Goal: Find specific page/section: Find specific page/section

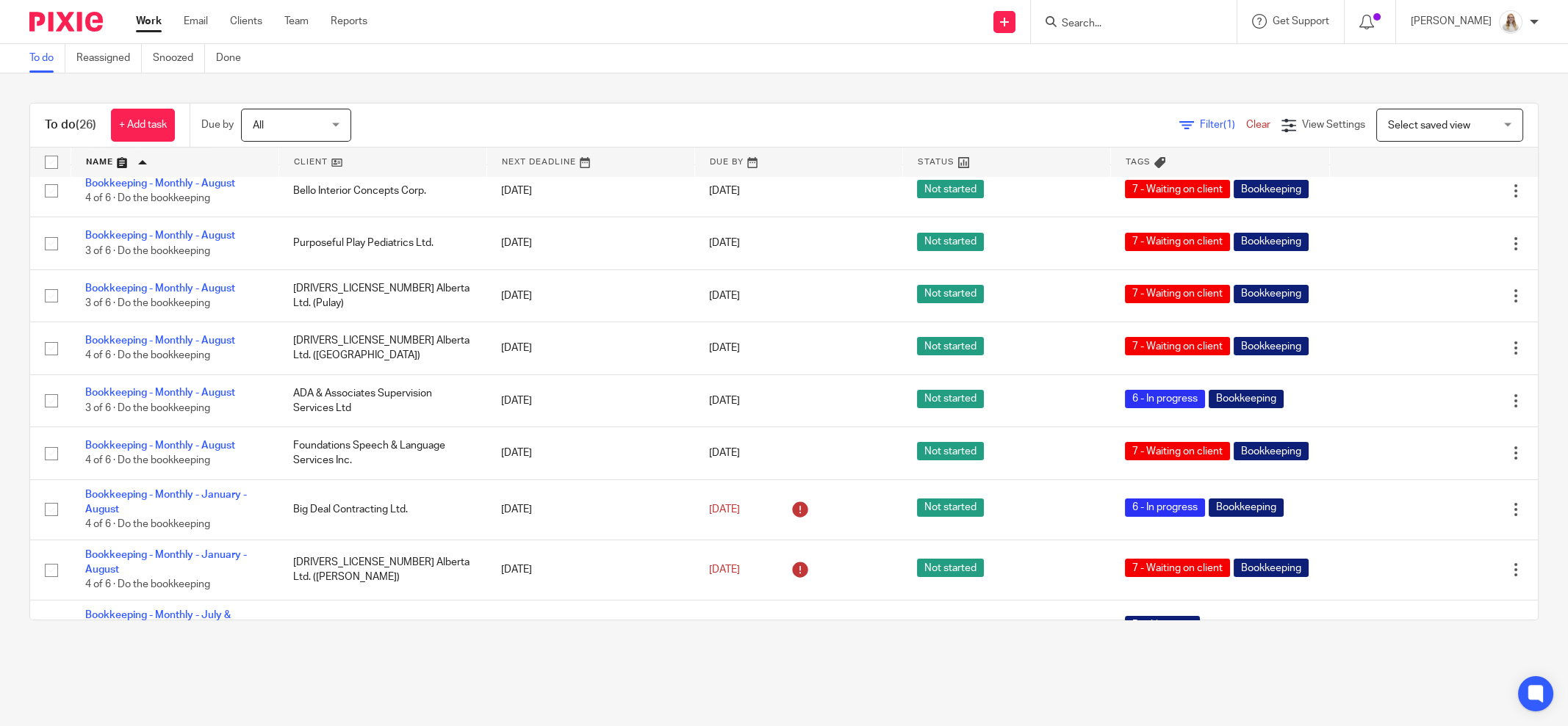
scroll to position [119, 0]
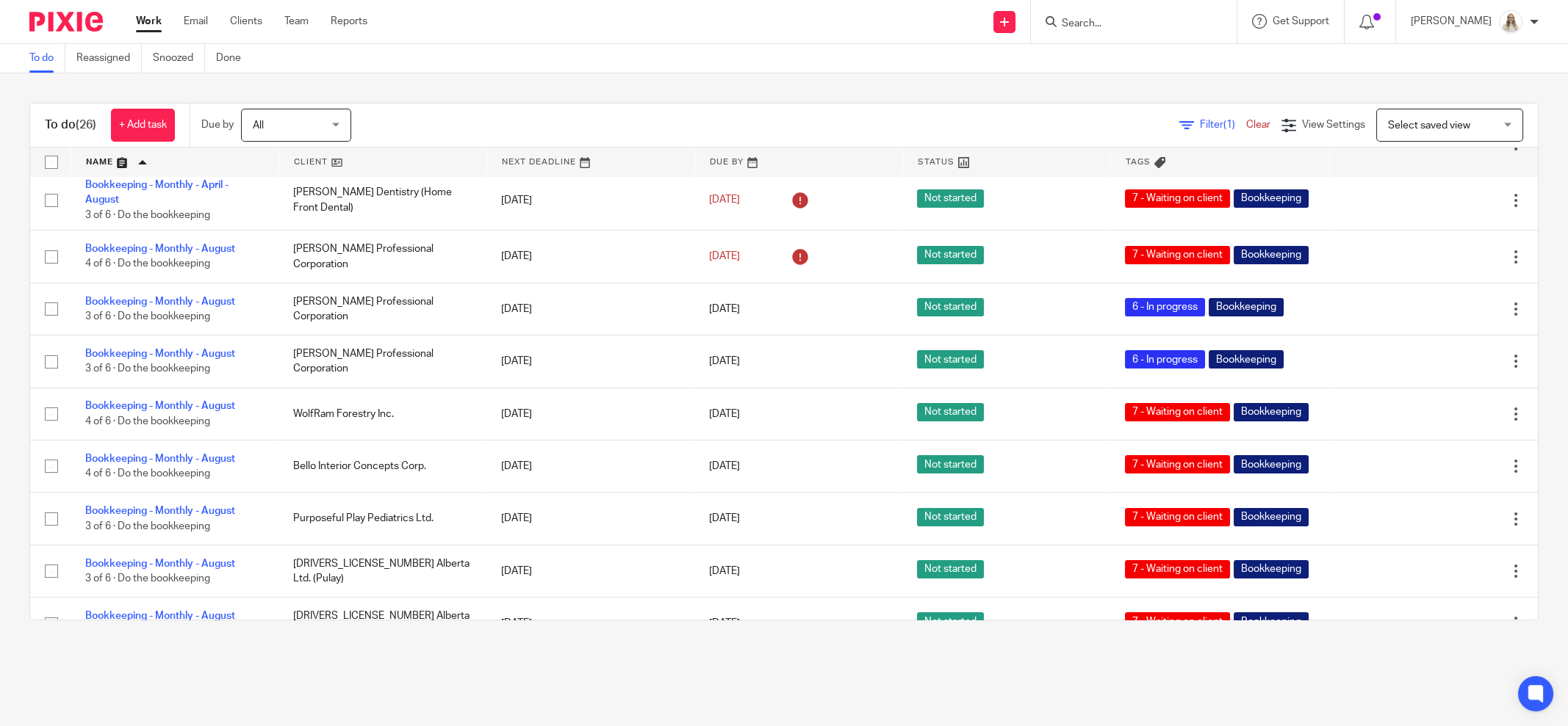
drag, startPoint x: 1044, startPoint y: 673, endPoint x: 1038, endPoint y: 682, distance: 10.8
click at [1044, 673] on main "To do Reassigned Snoozed Done To do (26) + Add task Due by All All [DATE] [DATE…" at bounding box center [784, 363] width 1568 height 726
click at [1055, 681] on main "To do Reassigned Snoozed Done To do (26) + Add task Due by All All [DATE] [DATE…" at bounding box center [784, 363] width 1568 height 726
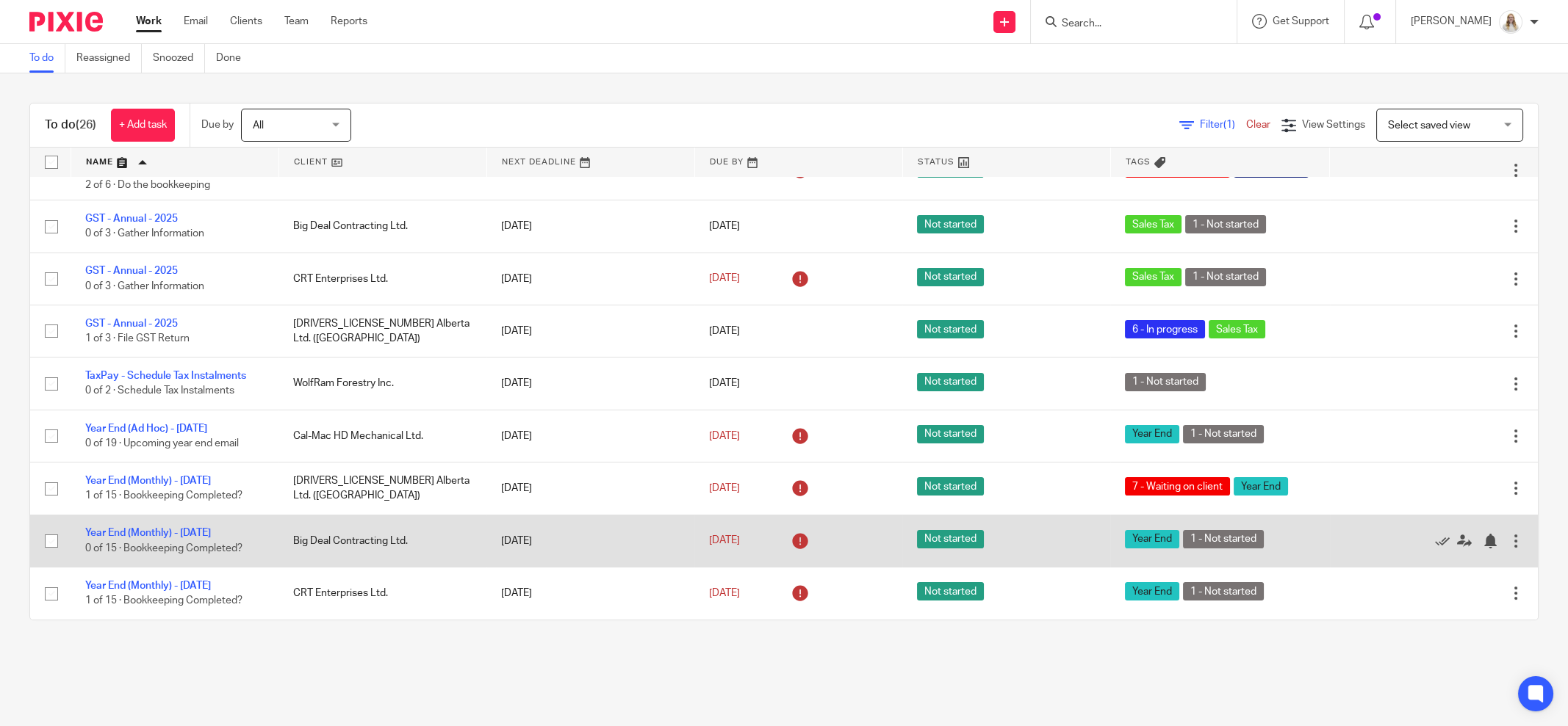
scroll to position [1037, 0]
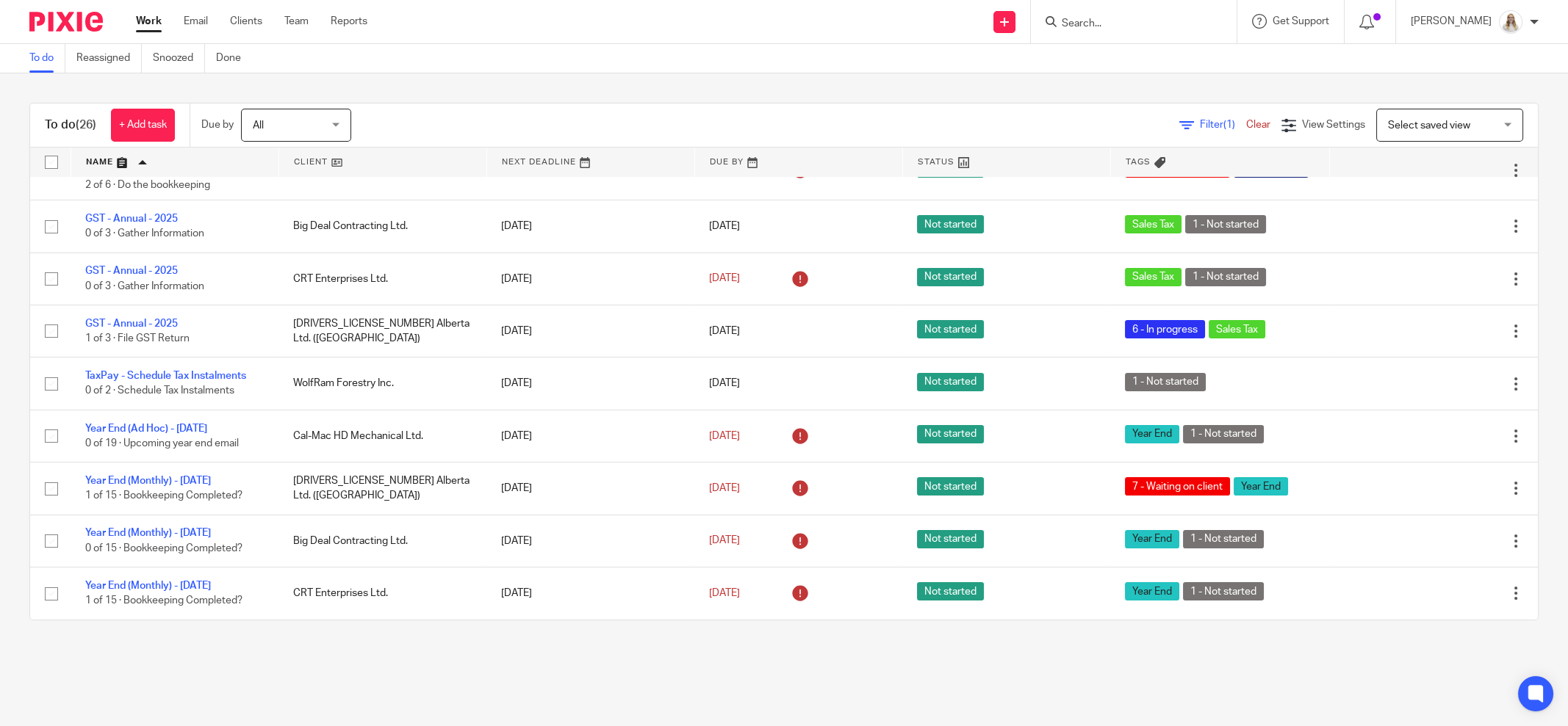
click at [1147, 26] on input "Search" at bounding box center [1126, 24] width 132 height 13
click at [1139, 24] on input "Search" at bounding box center [1126, 24] width 132 height 13
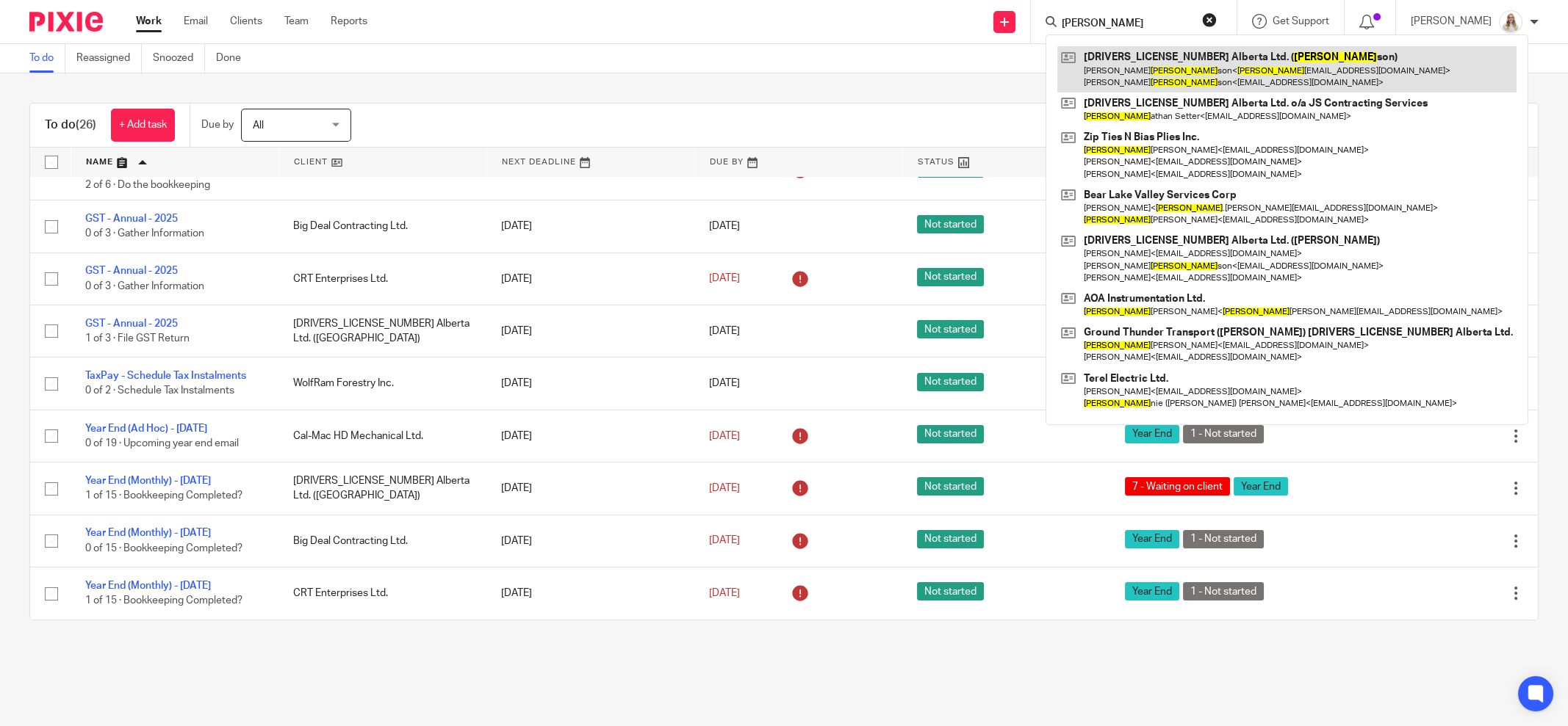
type input "[PERSON_NAME]"
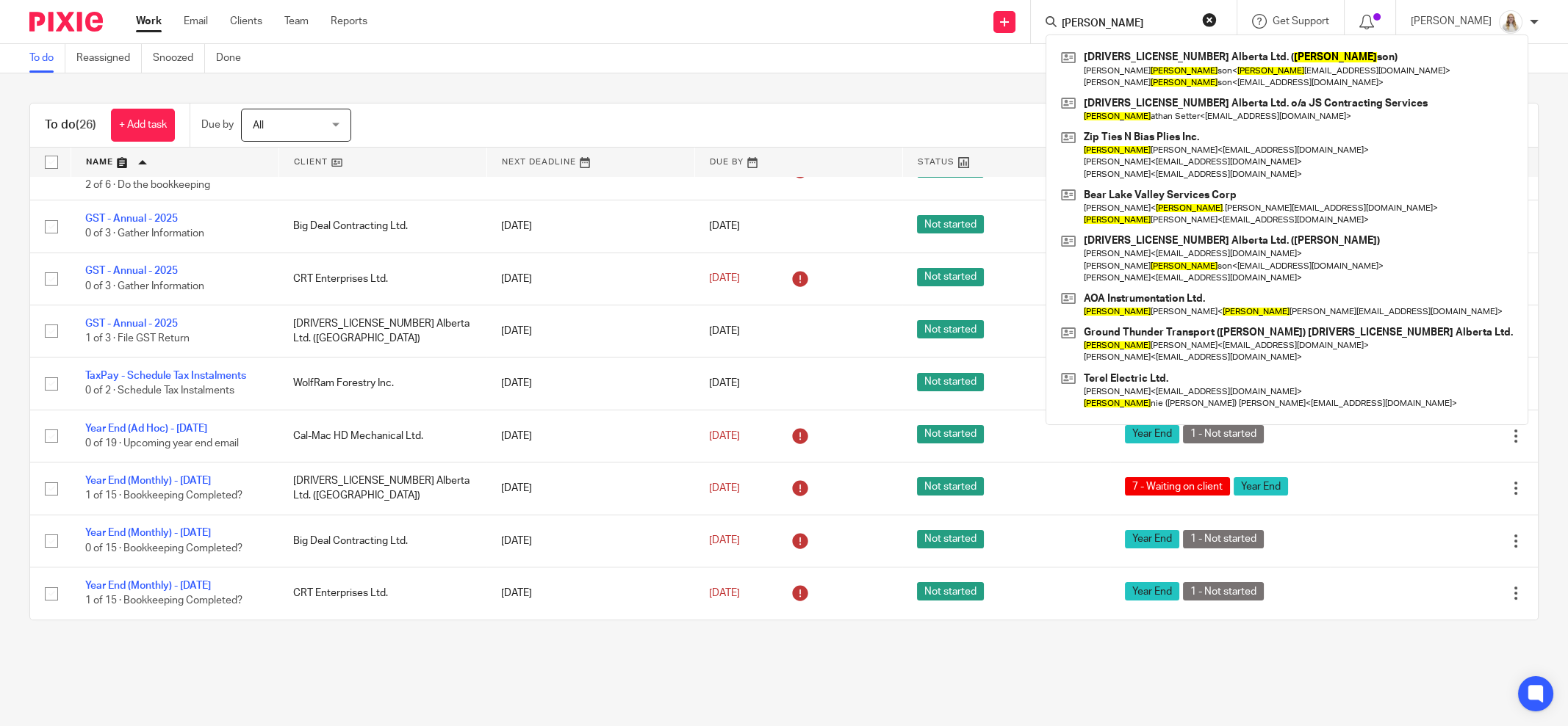
click at [939, 70] on div "To do Reassigned Snoozed Done" at bounding box center [784, 59] width 1568 height 30
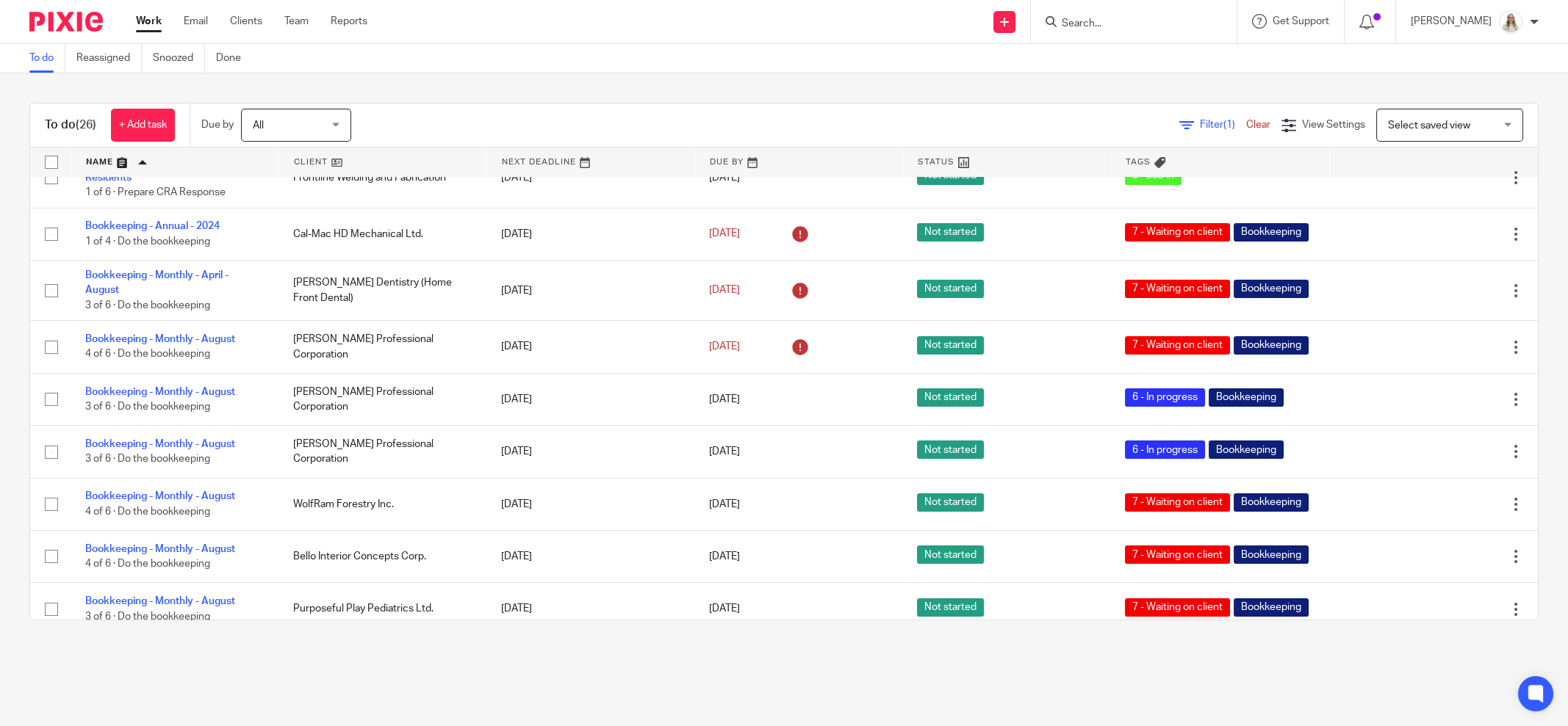
scroll to position [0, 0]
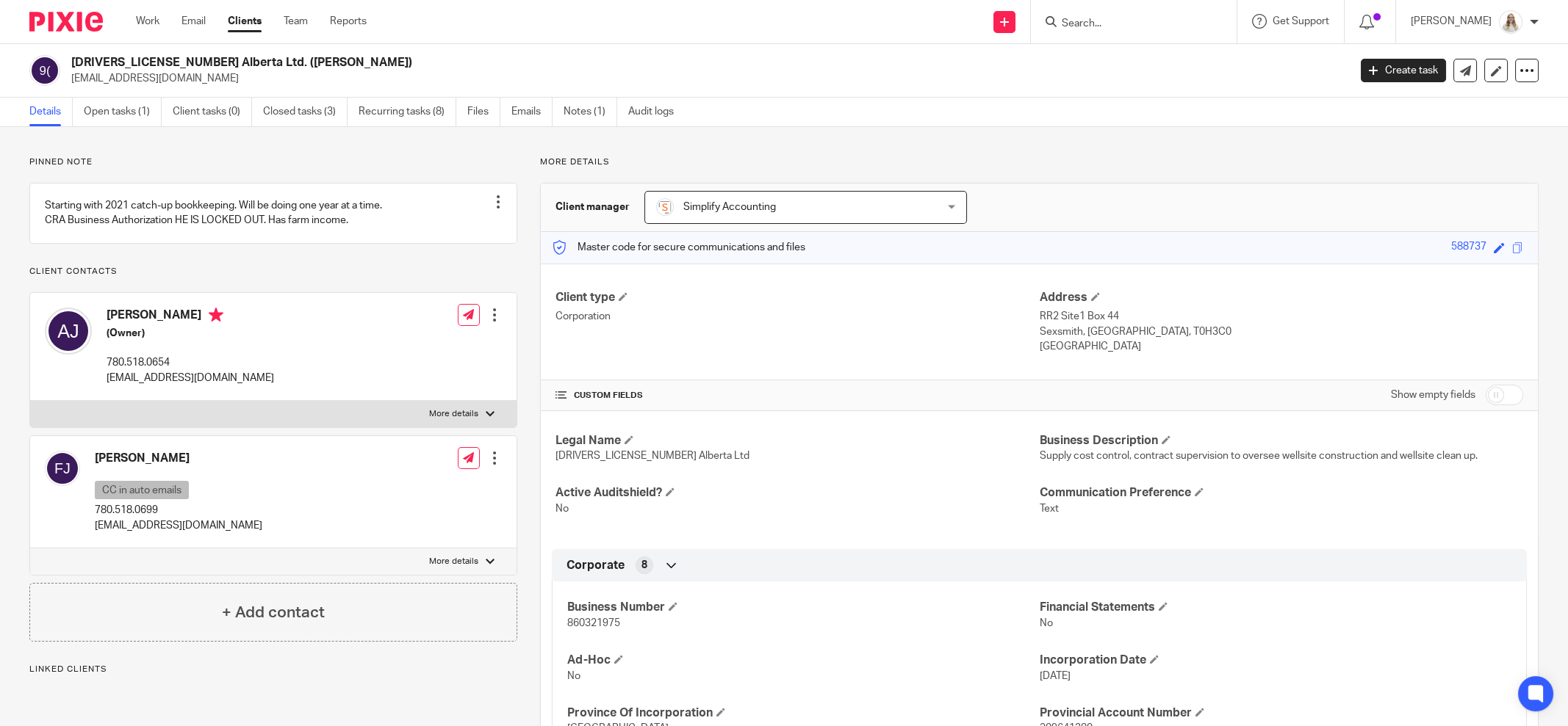
scroll to position [91, 0]
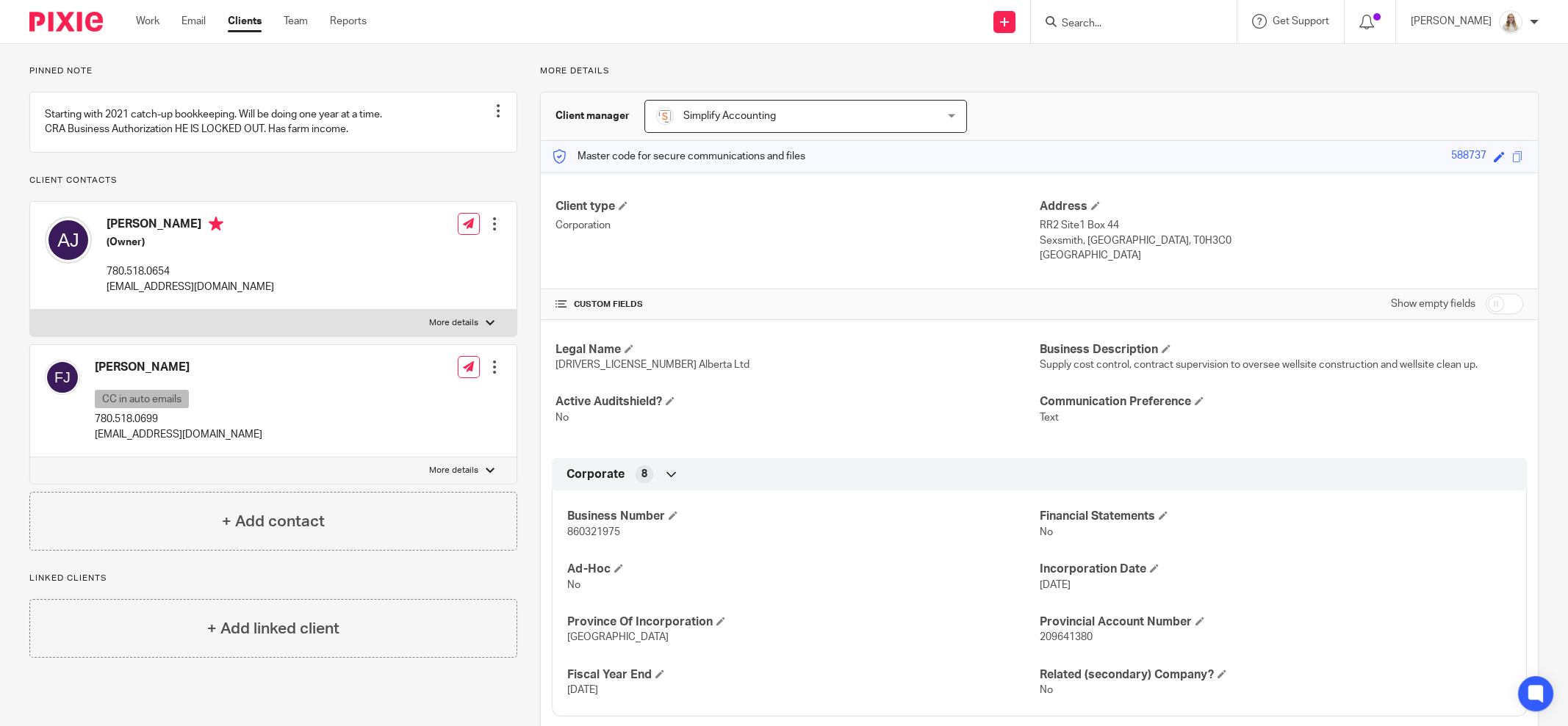
click at [464, 329] on p "More details" at bounding box center [453, 323] width 49 height 12
click at [30, 310] on input "More details" at bounding box center [30, 309] width 1 height 1
checkbox input "true"
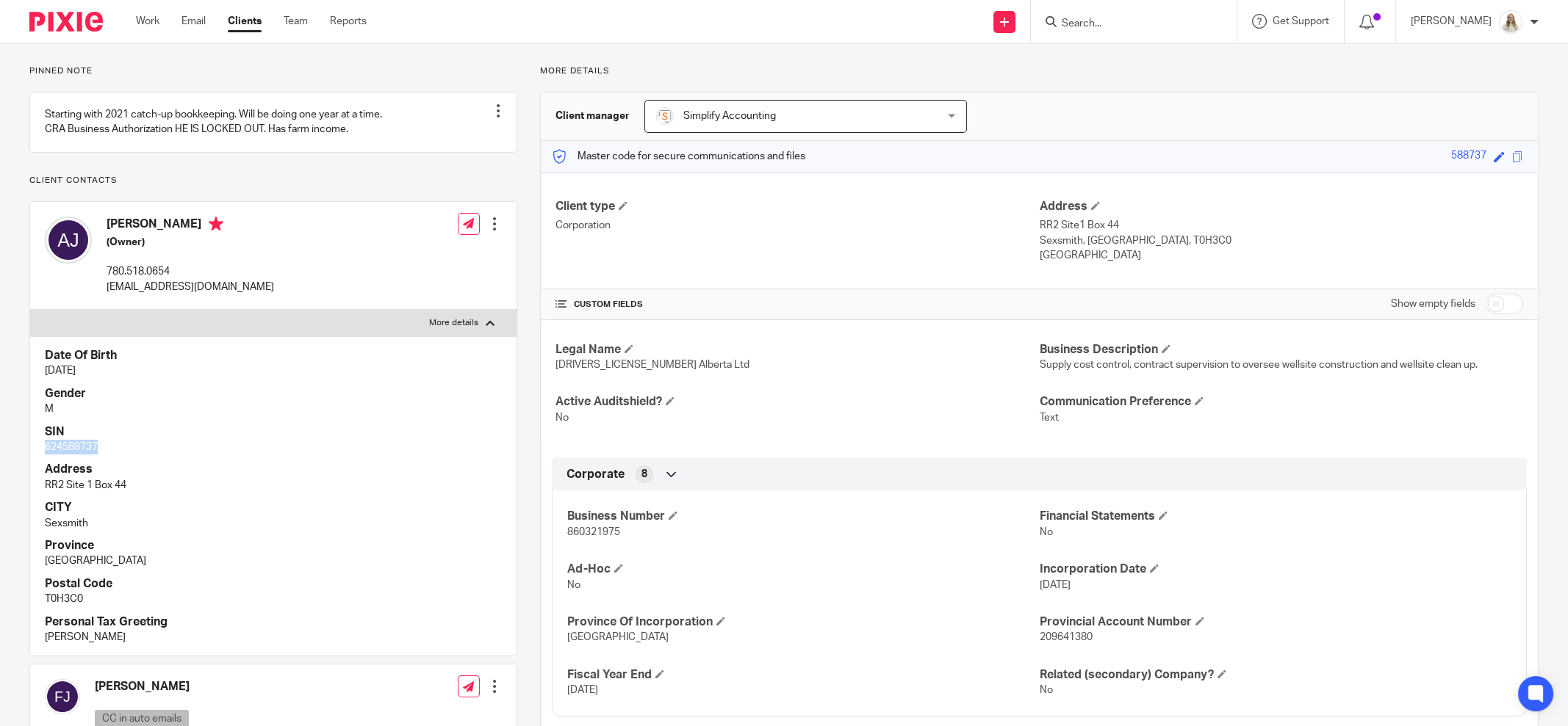
drag, startPoint x: 65, startPoint y: 462, endPoint x: 28, endPoint y: 462, distance: 37.0
click at [28, 462] on div "Pinned note Starting with 2021 catch-up bookkeeping. Will be doing one year at …" at bounding box center [262, 583] width 510 height 1035
copy p "624588737"
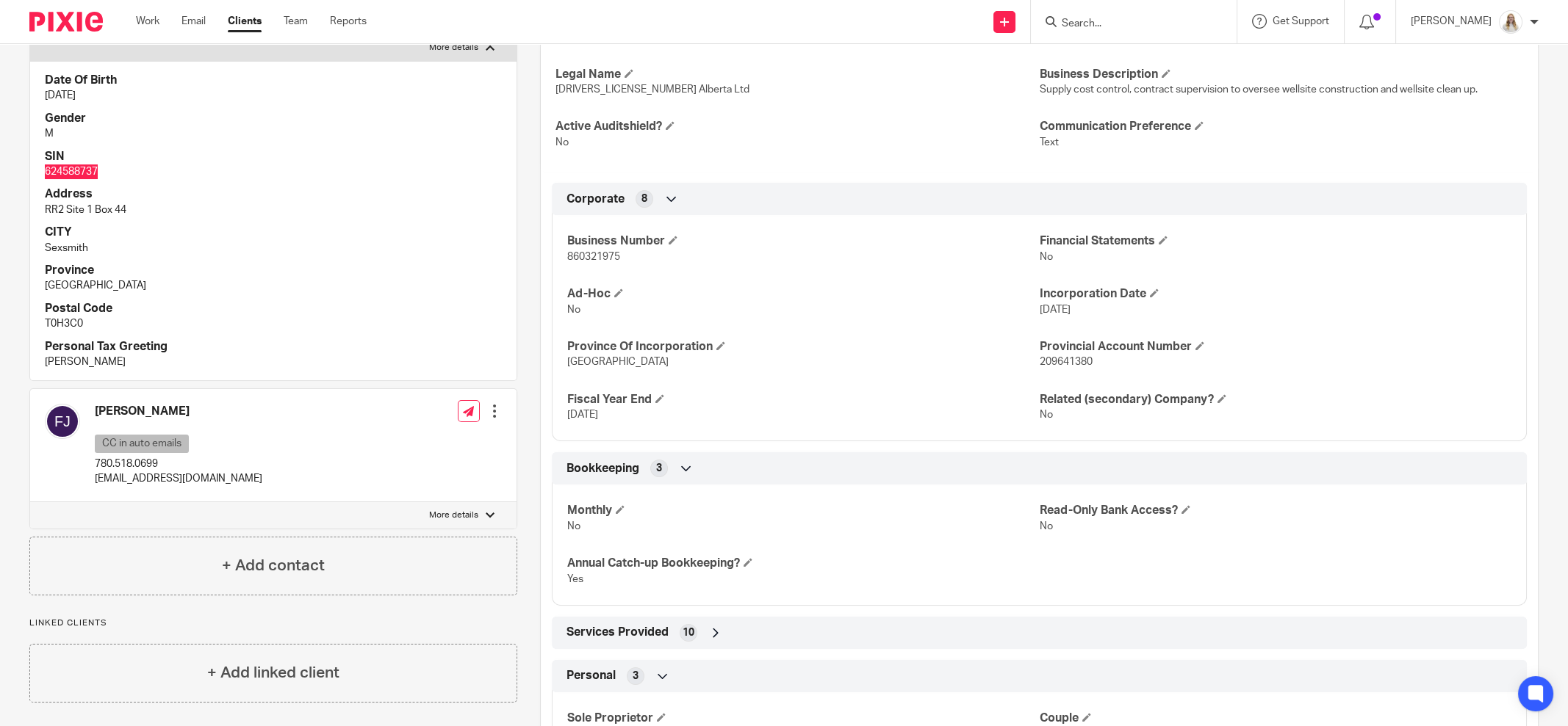
scroll to position [0, 0]
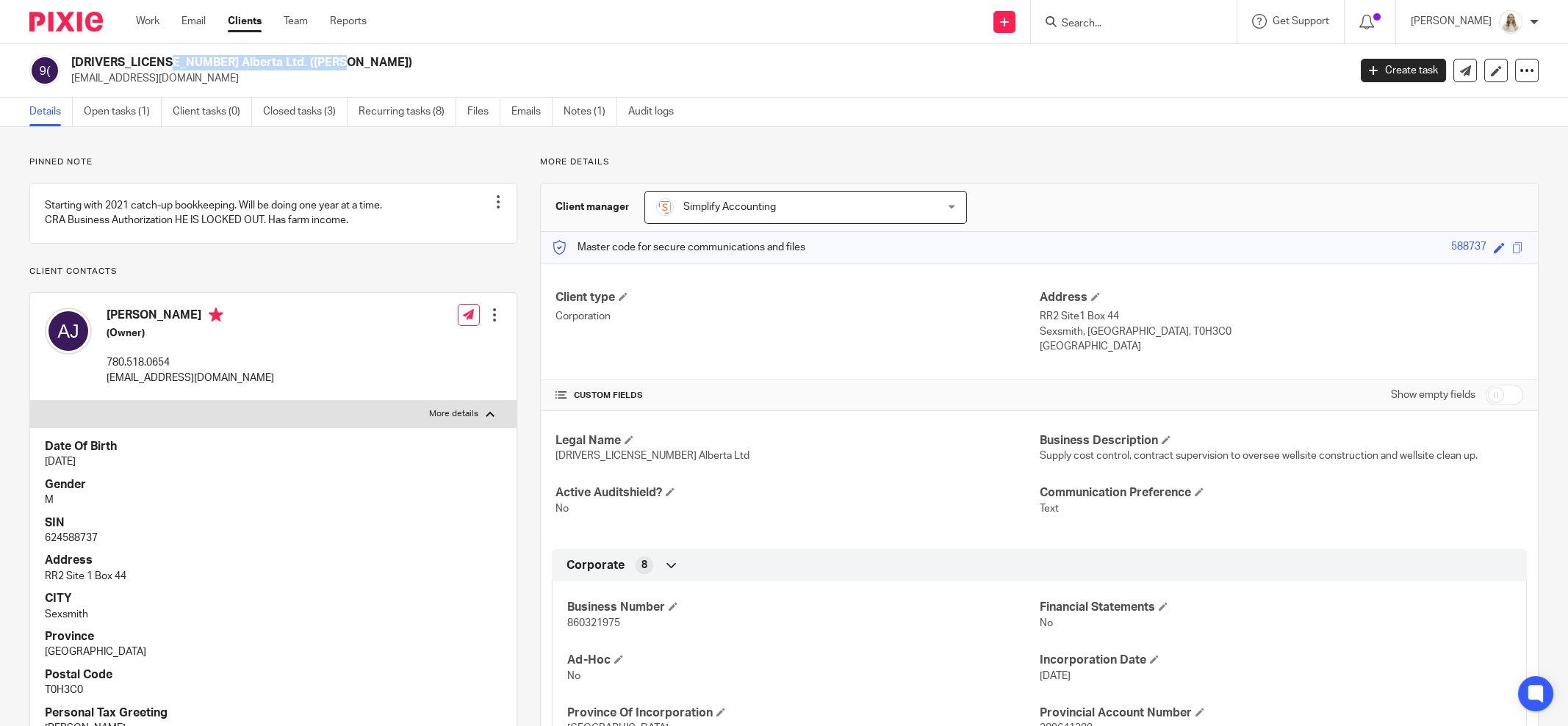
drag, startPoint x: 200, startPoint y: 65, endPoint x: 75, endPoint y: 66, distance: 125.0
click at [75, 66] on h2 "[DRIVERS_LICENSE_NUMBER] Alberta Ltd. ([PERSON_NAME])" at bounding box center [578, 63] width 1014 height 16
copy h2 "[DRIVERS_LICENSE_NUMBER] Alberta Ltd. ([PERSON_NAME])"
drag, startPoint x: 874, startPoint y: 268, endPoint x: 885, endPoint y: 255, distance: 17.0
click at [873, 268] on div "Client type Corporation Address RR2 Site1 Box 44 Sexsmith, Alberta, T0H3C0 Cana…" at bounding box center [1039, 322] width 997 height 117
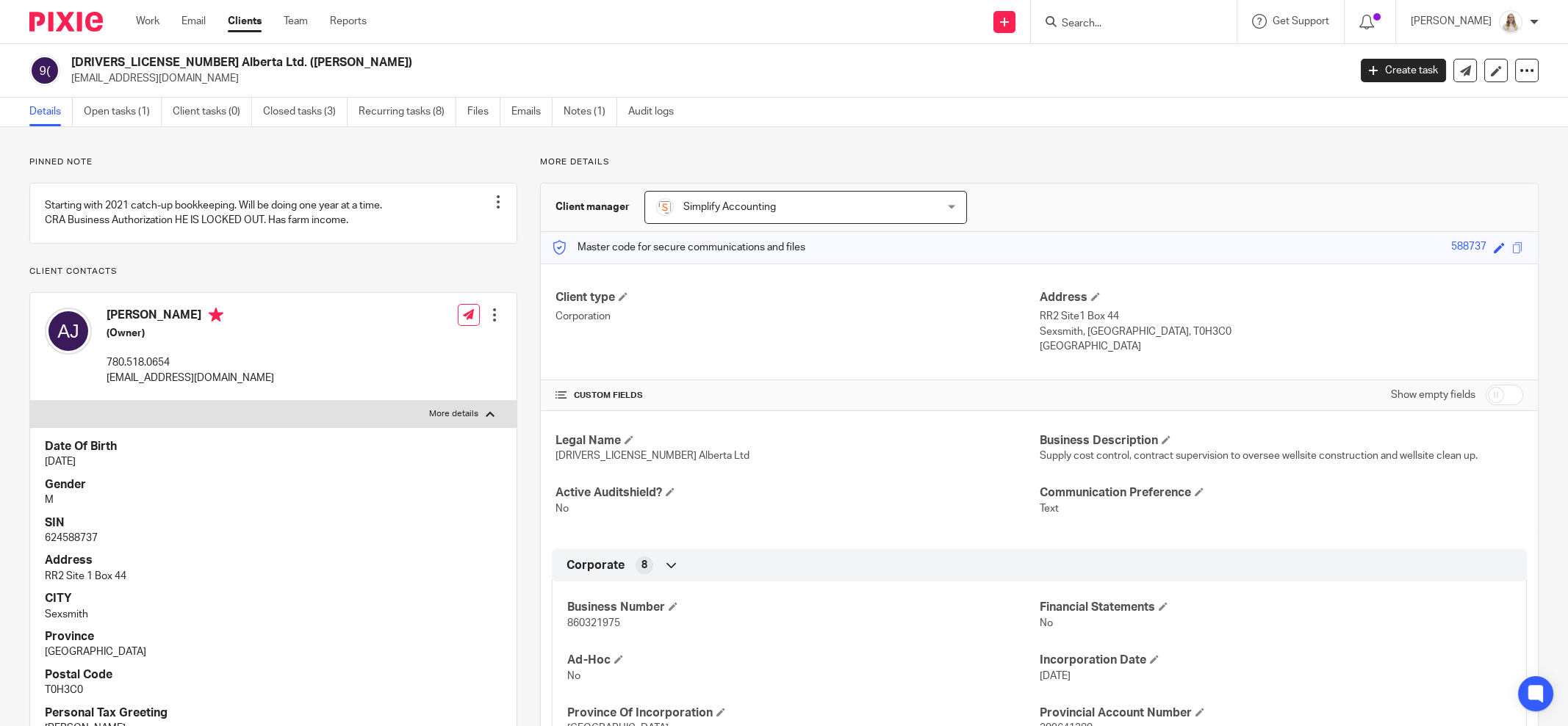
click at [1102, 135] on div "Pinned note Starting with 2021 catch-up bookkeeping. Will be doing one year at …" at bounding box center [784, 674] width 1568 height 1094
